Goal: Download file/media

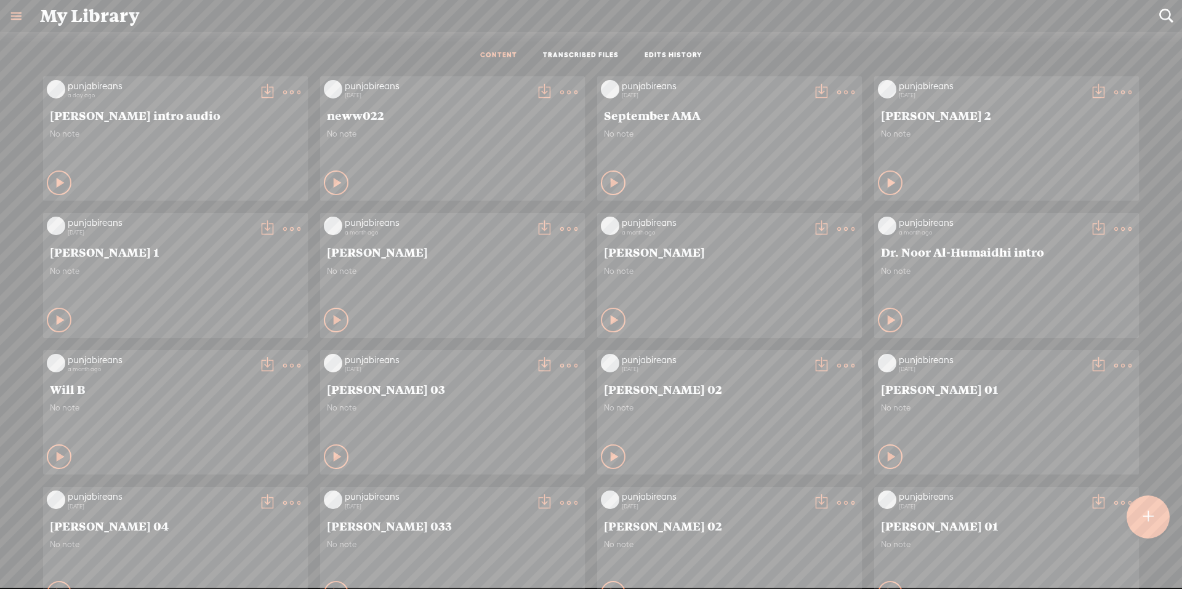
click at [1143, 507] on t at bounding box center [1148, 516] width 10 height 27
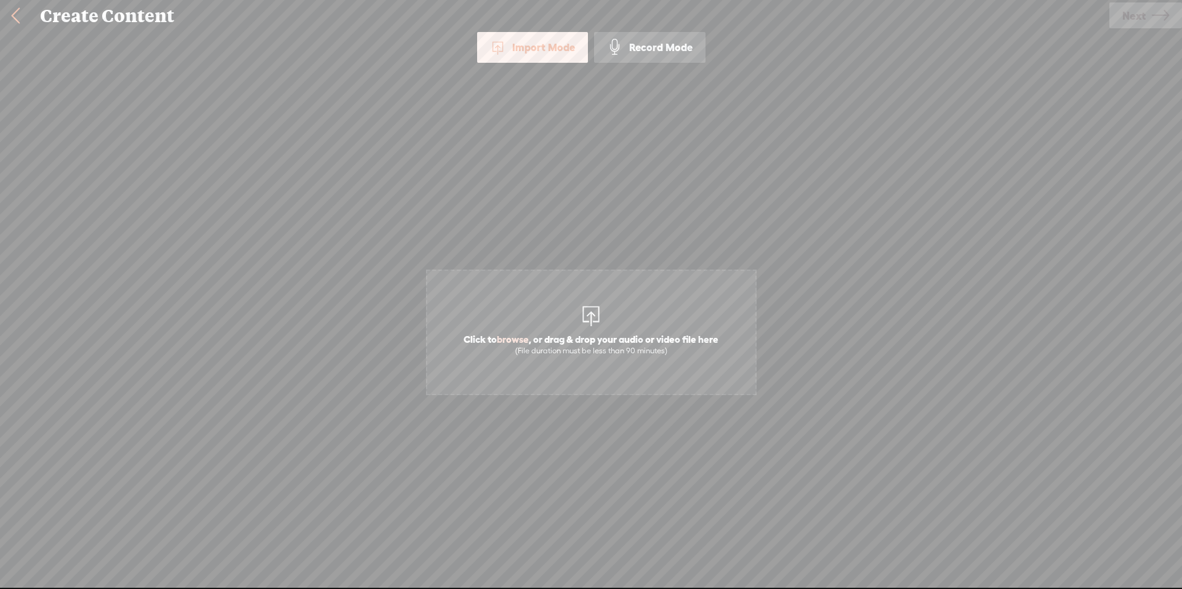
click at [559, 332] on span "Click to browse , or drag & drop your audio or video file here (File duration m…" at bounding box center [590, 344] width 267 height 35
click at [1158, 16] on icon at bounding box center [1159, 15] width 17 height 31
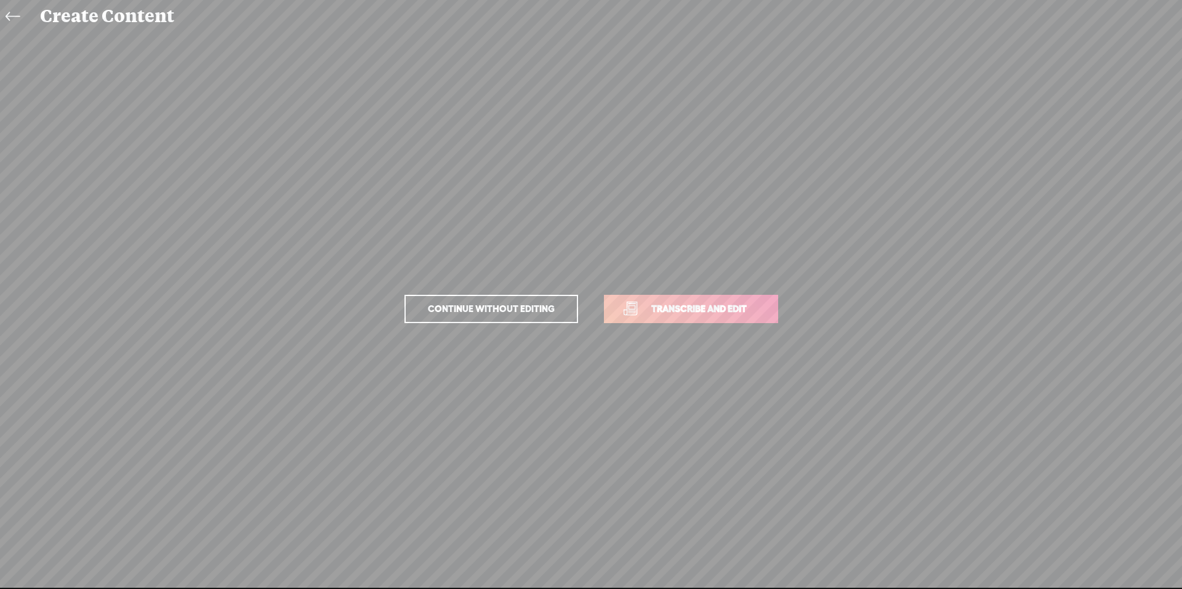
click at [678, 314] on span "Transcribe and edit" at bounding box center [698, 309] width 121 height 14
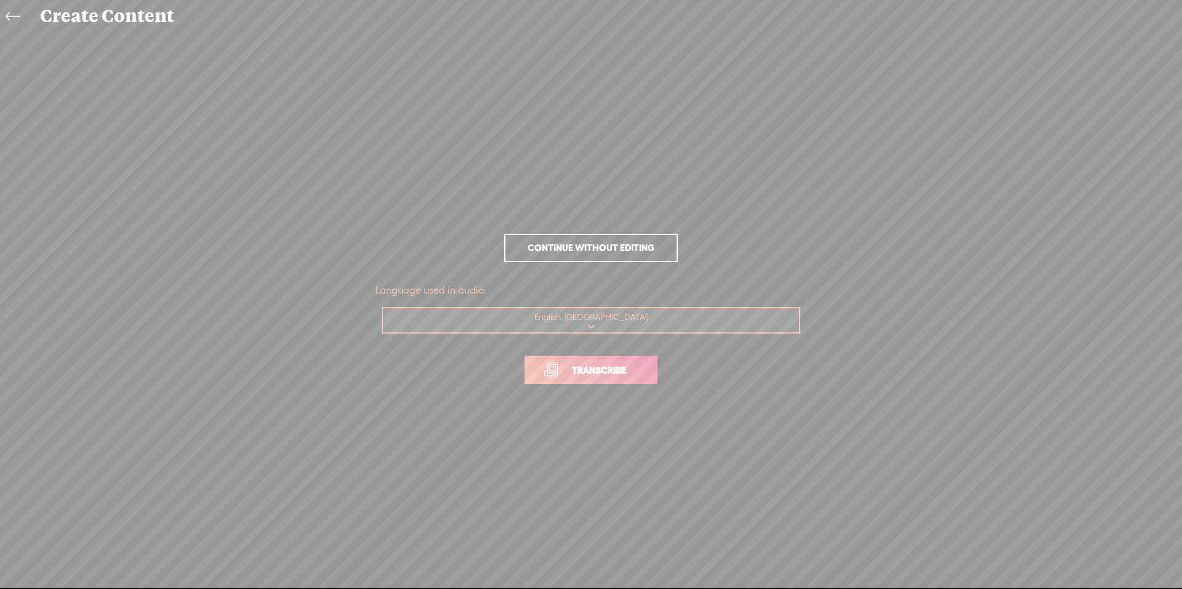
click at [581, 377] on link "Transcribe" at bounding box center [590, 370] width 133 height 28
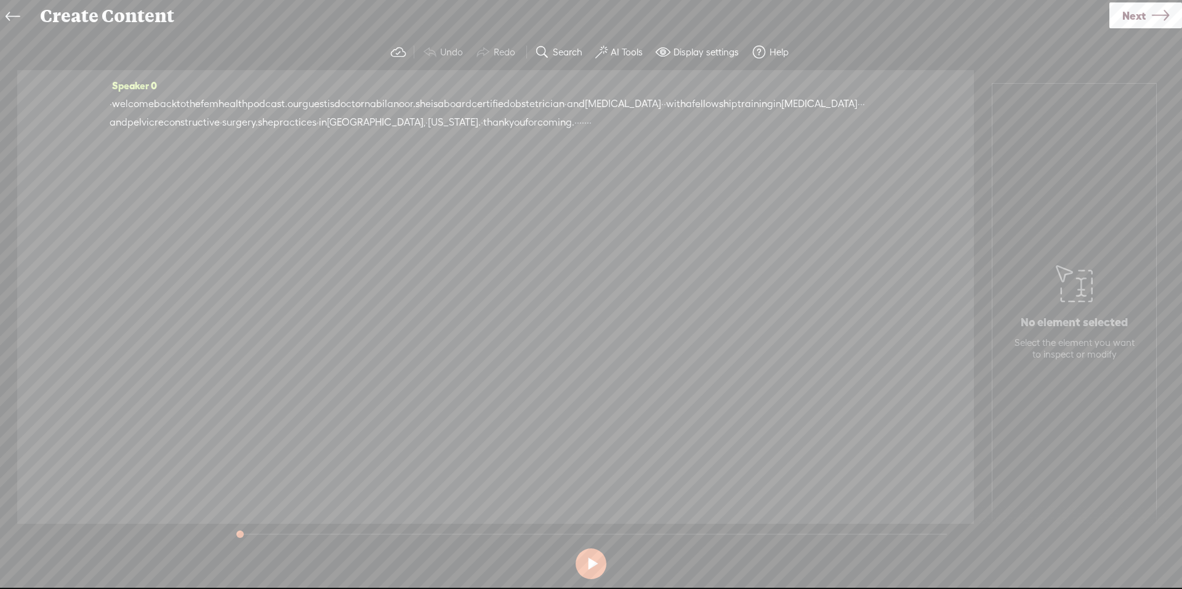
click at [622, 55] on label "AI Tools" at bounding box center [627, 52] width 32 height 12
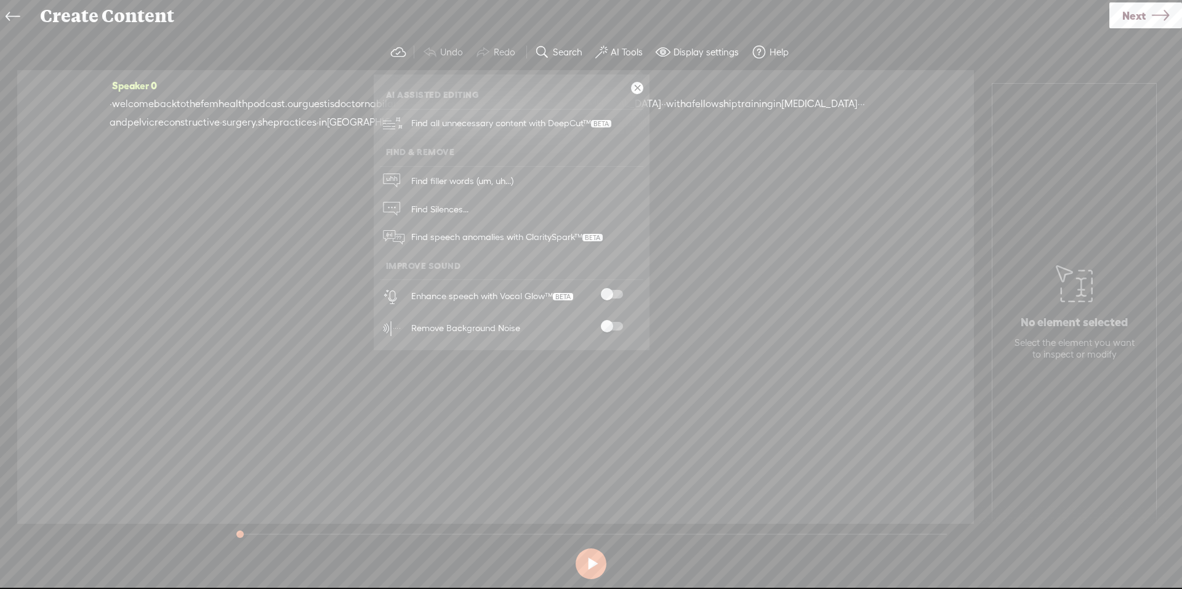
drag, startPoint x: 601, startPoint y: 290, endPoint x: 627, endPoint y: 339, distance: 55.1
click at [602, 293] on span at bounding box center [612, 294] width 22 height 9
click at [614, 325] on span at bounding box center [612, 326] width 22 height 9
click at [1152, 14] on icon at bounding box center [1159, 15] width 17 height 31
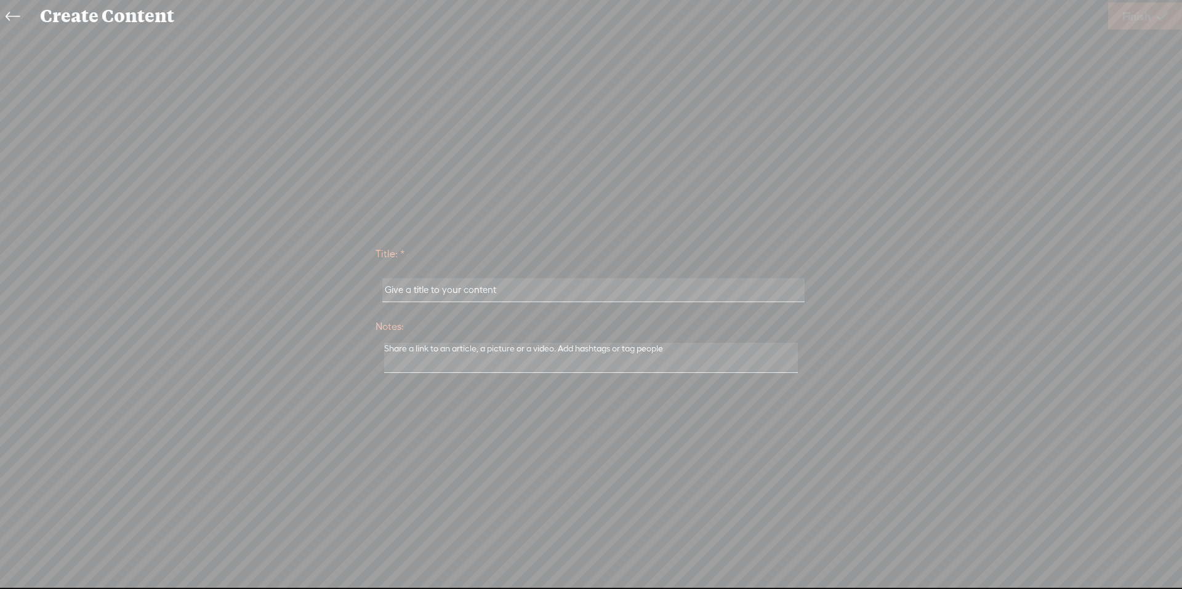
click at [491, 281] on input "text" at bounding box center [593, 290] width 422 height 24
type input "[PERSON_NAME] intro"
click at [1129, 18] on span "Finish" at bounding box center [1136, 16] width 28 height 31
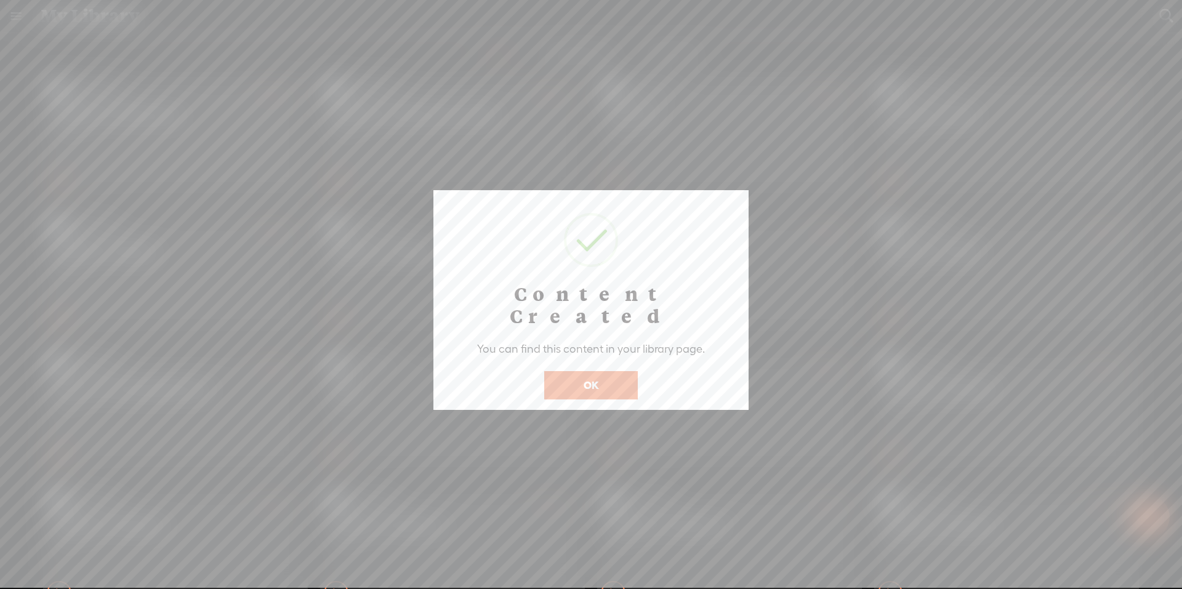
click at [612, 371] on button "OK" at bounding box center [591, 385] width 94 height 28
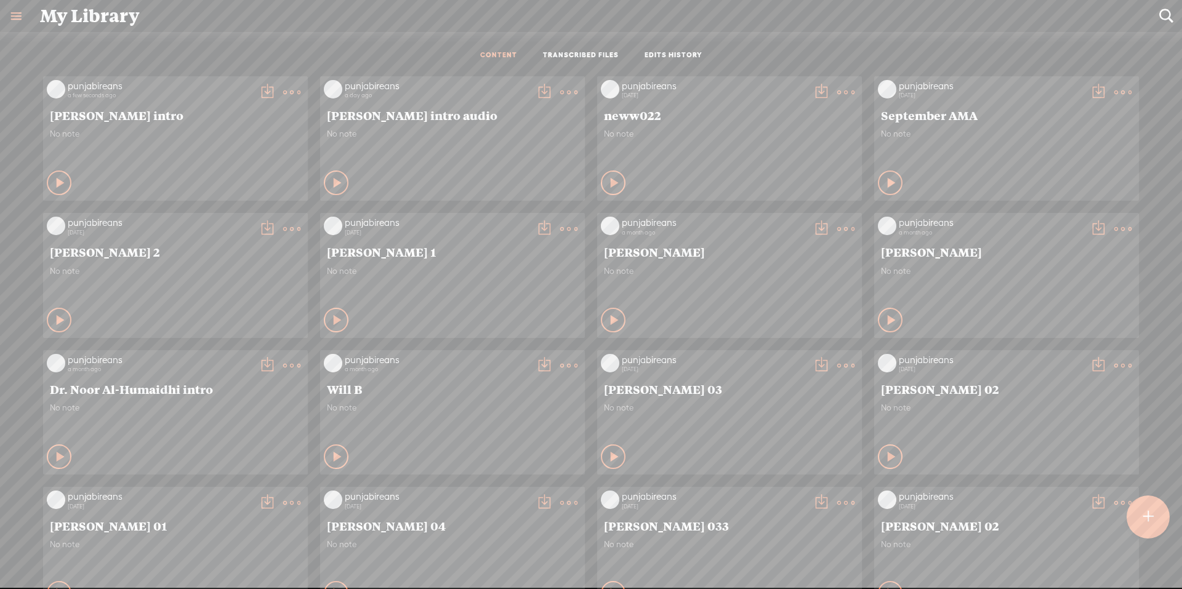
click at [286, 97] on t at bounding box center [291, 92] width 17 height 17
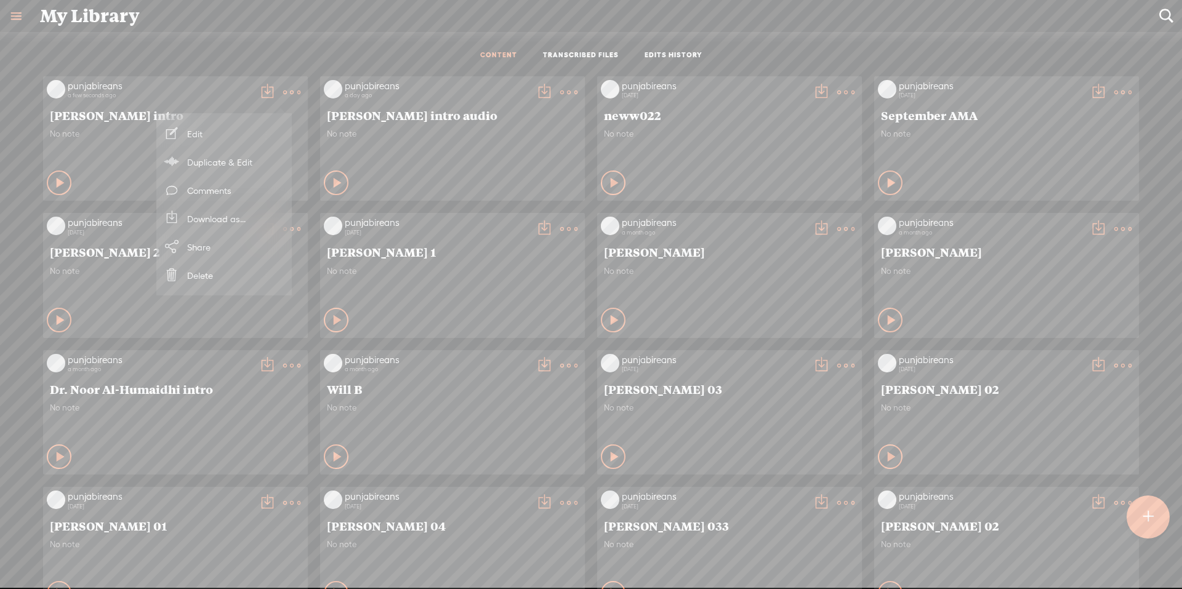
click at [218, 225] on link "Download as..." at bounding box center [223, 218] width 123 height 28
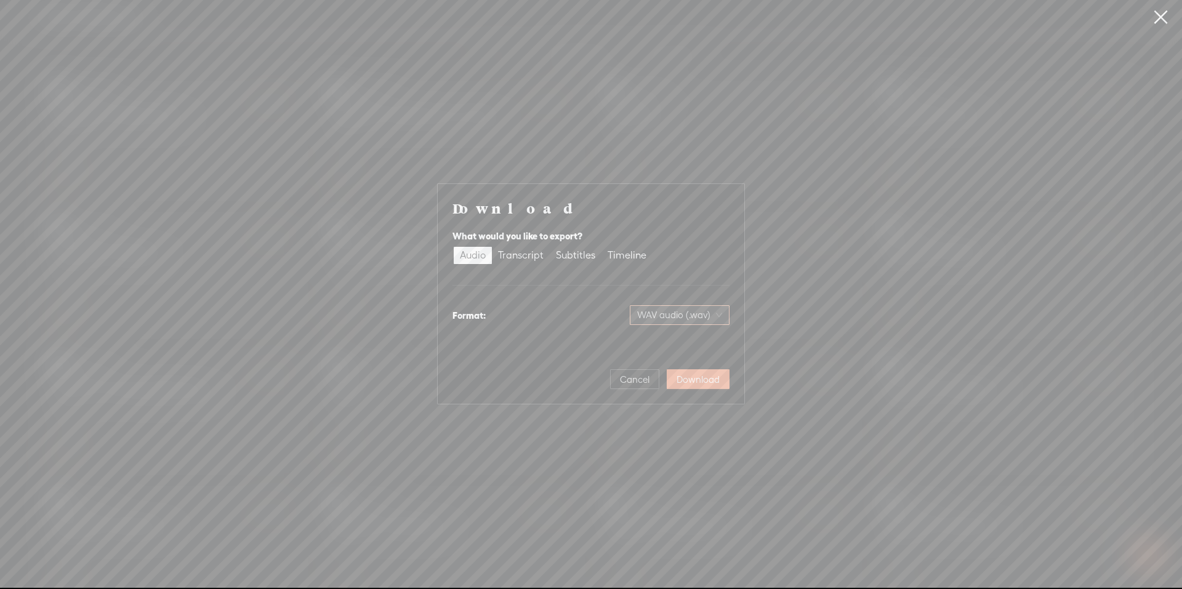
click at [684, 322] on span "WAV audio (.wav)" at bounding box center [679, 315] width 85 height 18
click at [651, 340] on div "MP3 audio (.mp3)" at bounding box center [669, 341] width 100 height 12
click at [705, 381] on span "Download" at bounding box center [697, 380] width 43 height 12
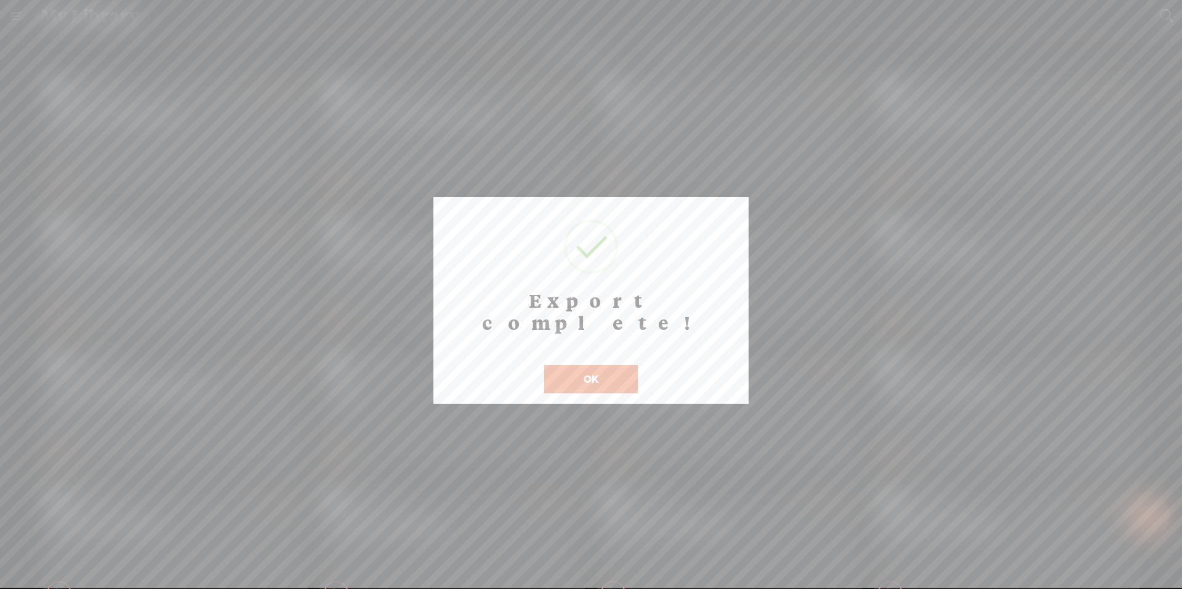
click at [596, 365] on button "OK" at bounding box center [591, 379] width 94 height 28
